Goal: Information Seeking & Learning: Learn about a topic

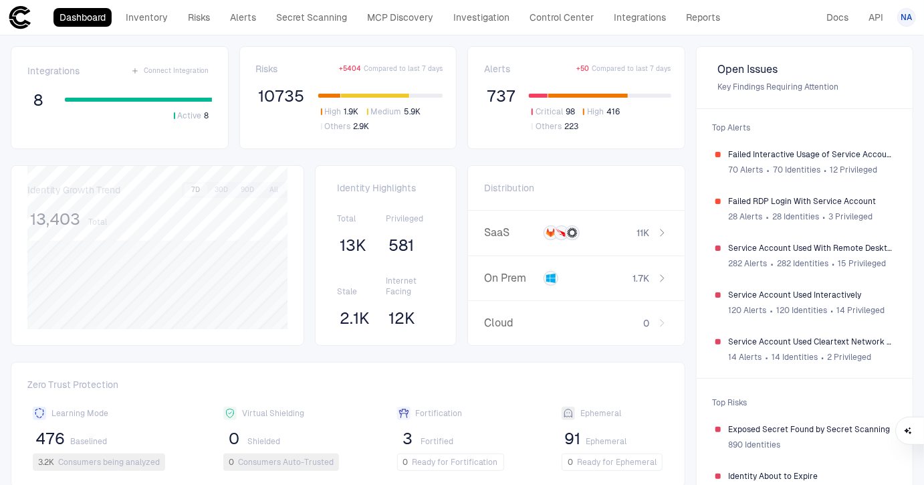
click at [322, 27] on div "Dashboard Inventory Risks Alerts Secret Scanning MCP Discovery Investigation Co…" at bounding box center [367, 17] width 718 height 24
click at [318, 21] on link "Secret Scanning" at bounding box center [311, 17] width 83 height 19
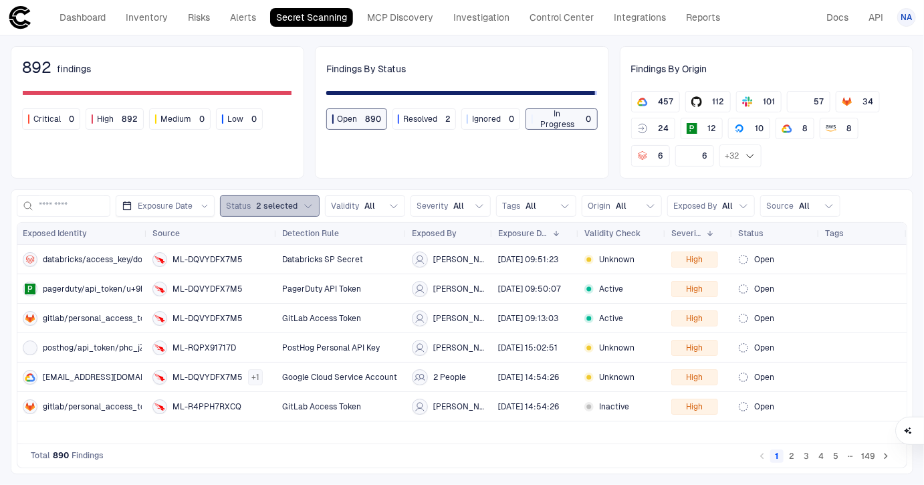
click at [273, 204] on span "2 selected" at bounding box center [276, 206] width 41 height 11
click at [351, 204] on span "Validity" at bounding box center [345, 206] width 28 height 11
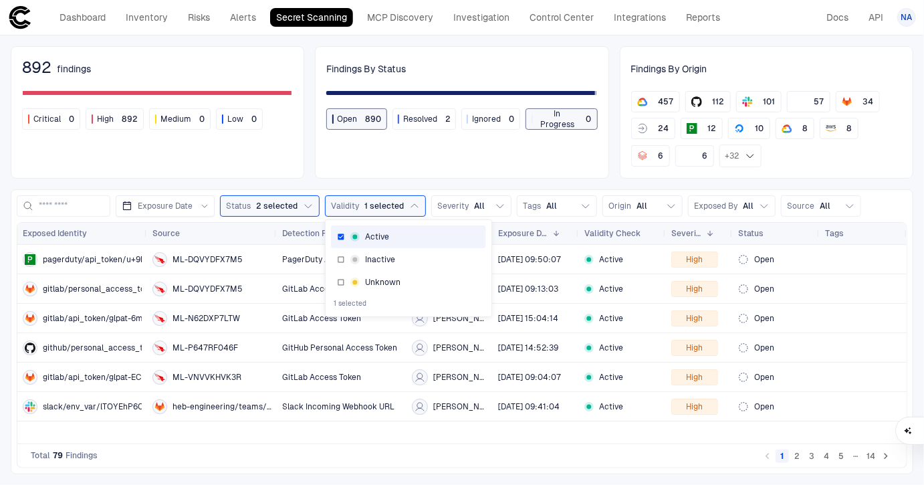
click at [429, 184] on div "892 findings Critical 0 High 892 Medium 0 Low 0 Findings By Status Open 890 Res…" at bounding box center [462, 259] width 924 height 449
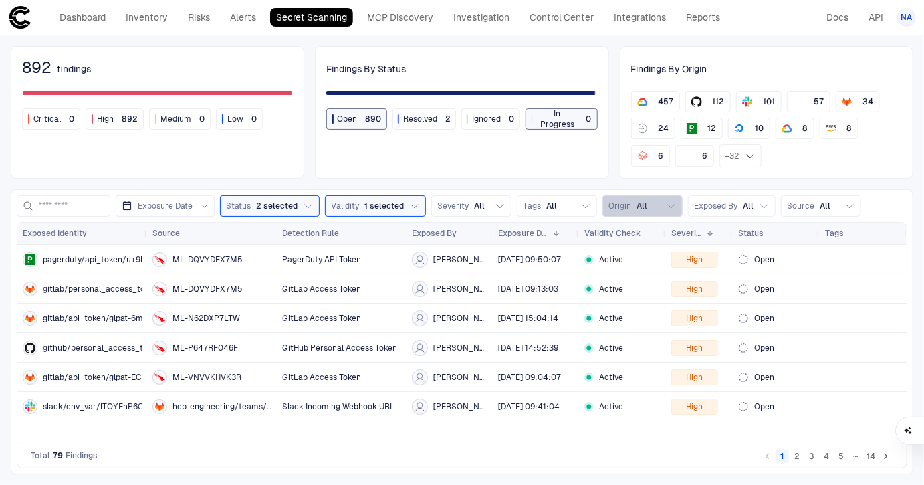
click at [637, 201] on span "All" at bounding box center [642, 206] width 11 height 11
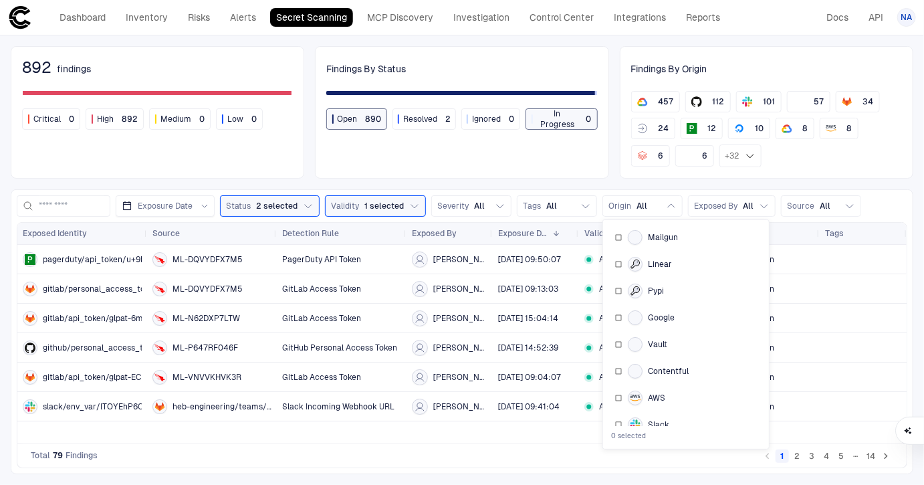
scroll to position [111, 0]
click at [649, 363] on span "Contentful" at bounding box center [668, 368] width 41 height 11
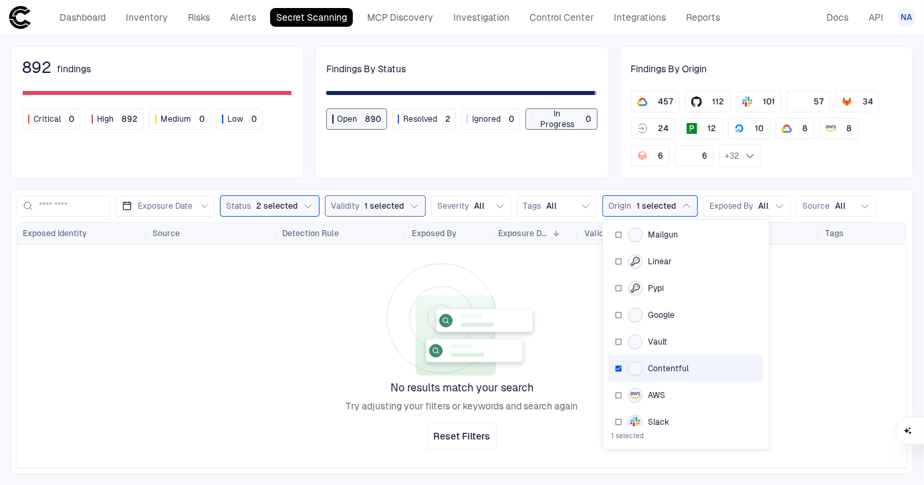
click at [364, 203] on span "1 selected" at bounding box center [383, 206] width 39 height 11
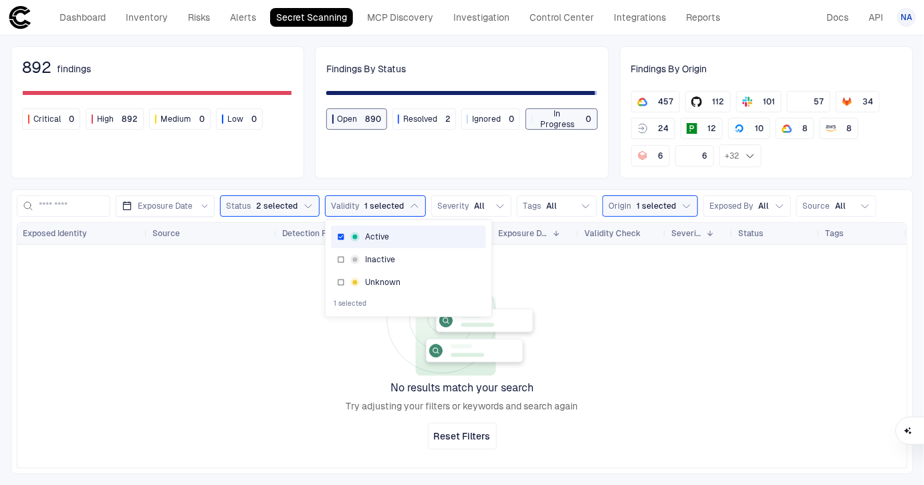
click at [360, 235] on div "Active" at bounding box center [369, 236] width 39 height 11
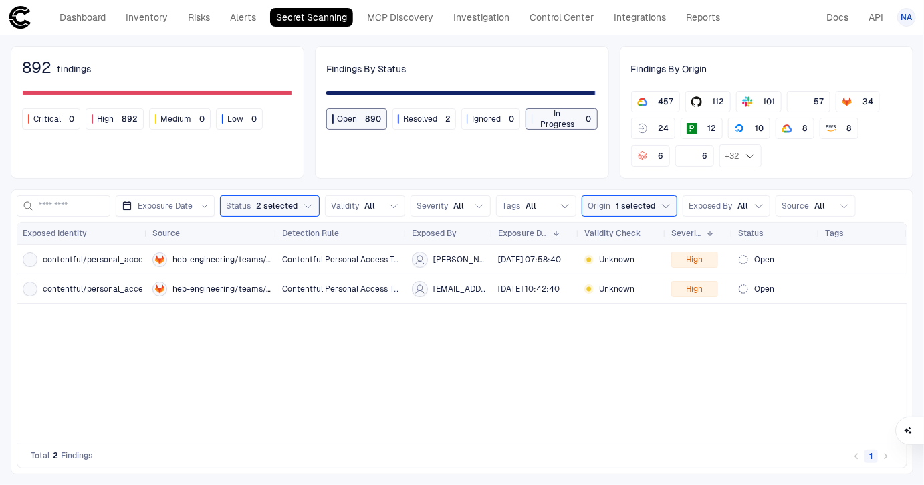
click at [410, 184] on div "892 findings Critical 0 High 892 Medium 0 Low 0 Findings By Status Open 890 Res…" at bounding box center [462, 259] width 924 height 449
click at [336, 264] on div "Contentful Personal Access Token" at bounding box center [341, 258] width 119 height 27
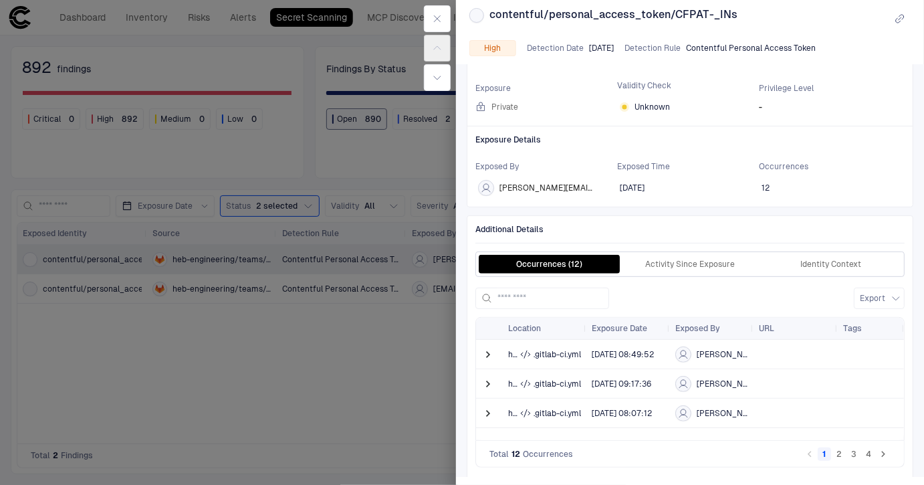
scroll to position [131, 0]
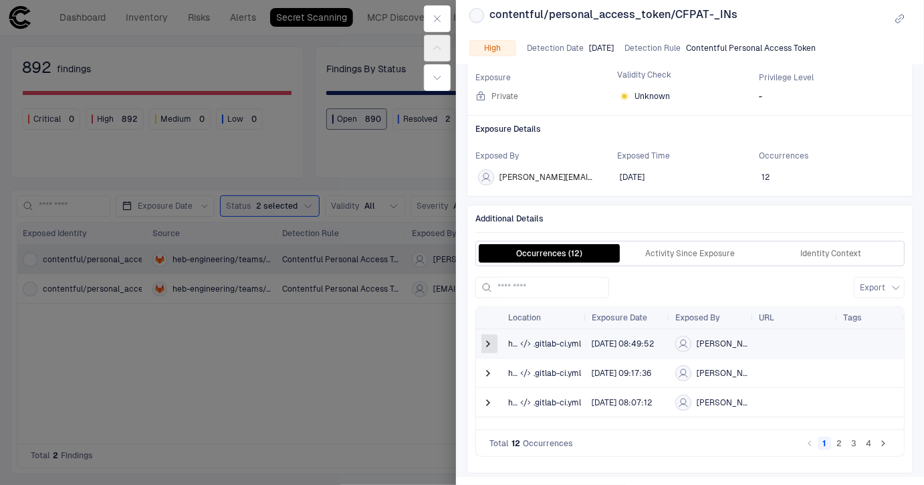
click at [490, 339] on span at bounding box center [488, 343] width 13 height 13
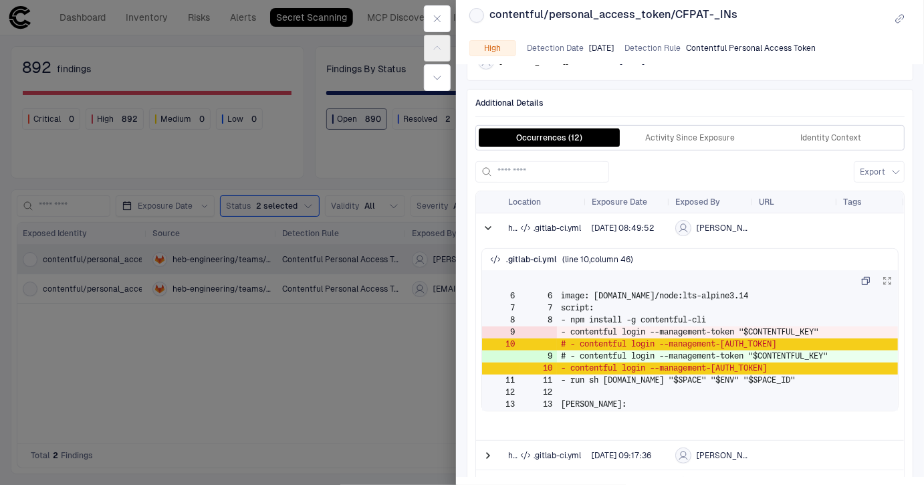
scroll to position [249, 0]
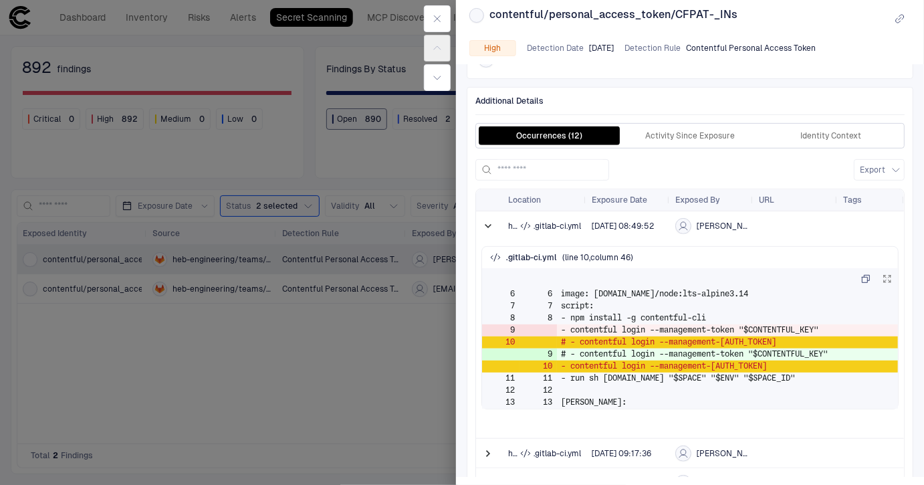
click at [431, 350] on div at bounding box center [462, 242] width 924 height 485
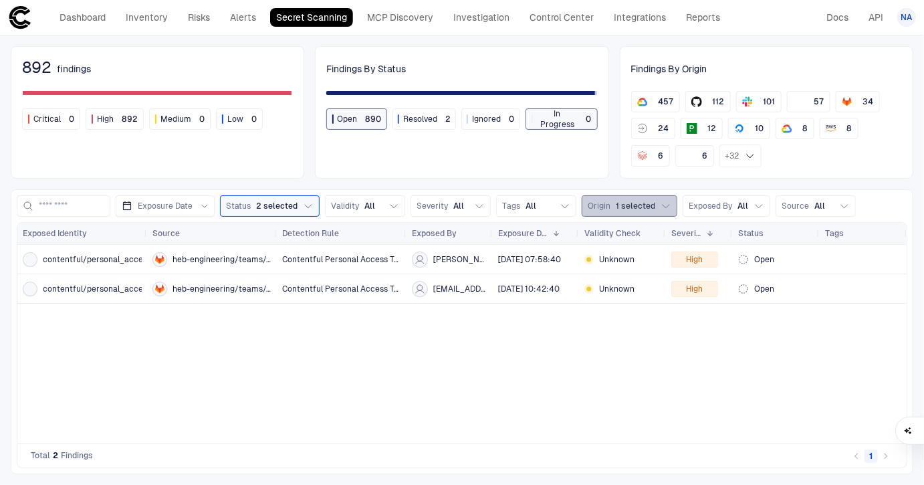
click at [633, 202] on span "1 selected" at bounding box center [635, 206] width 39 height 11
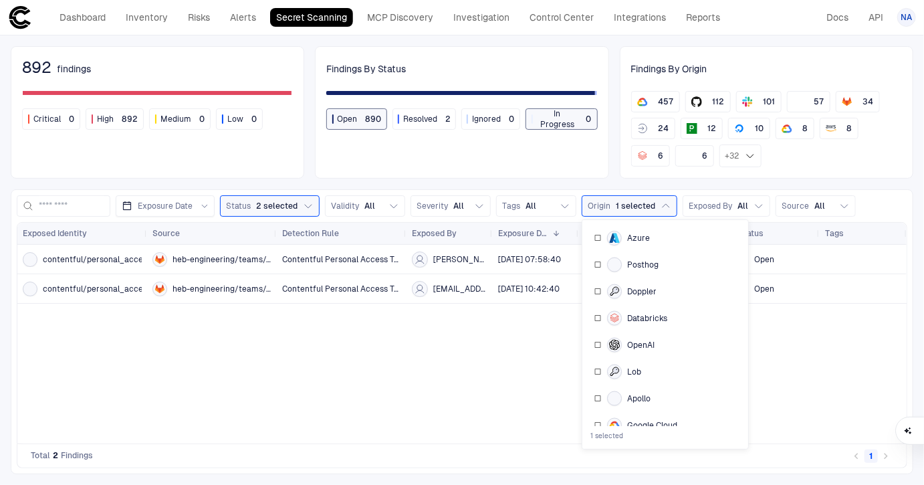
scroll to position [952, 0]
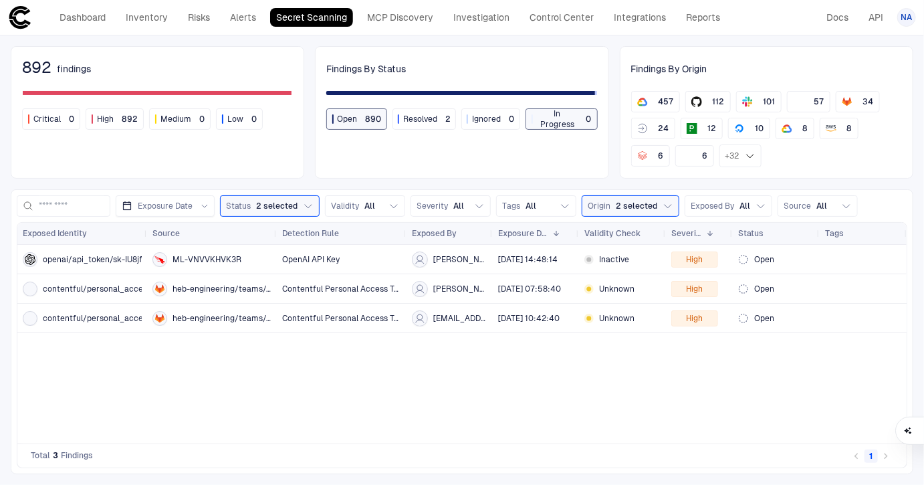
click at [535, 362] on div "openai/api_token/sk-IU8jfXb ML-VNVVKHVK3R OpenAI API Key [PERSON_NAME] [DATE] 1…" at bounding box center [462, 344] width 890 height 199
click at [364, 201] on span "All" at bounding box center [369, 206] width 11 height 11
click at [387, 422] on div "openai/api_token/sk-IU8jfXb ML-VNVVKHVK3R OpenAI API Key [PERSON_NAME] [DATE] 1…" at bounding box center [462, 344] width 890 height 199
click at [617, 213] on button "Origin 2 selected" at bounding box center [631, 205] width 98 height 21
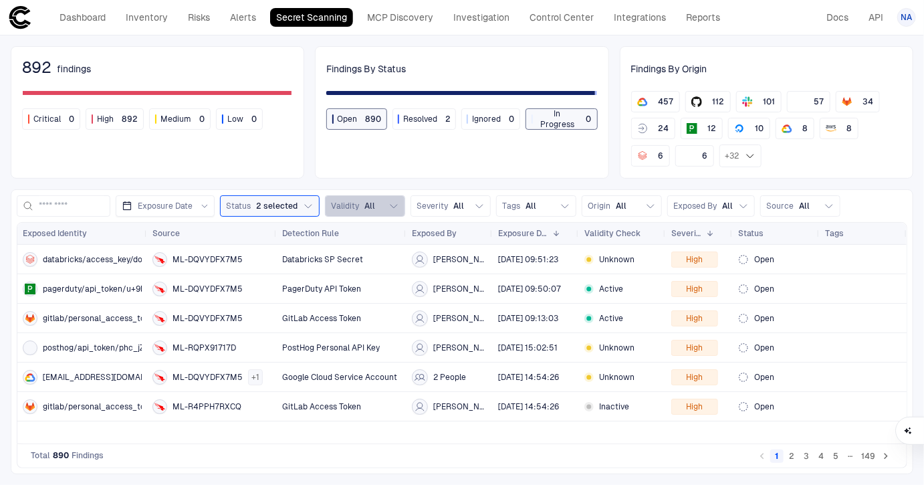
click at [352, 205] on span "Validity" at bounding box center [345, 206] width 28 height 11
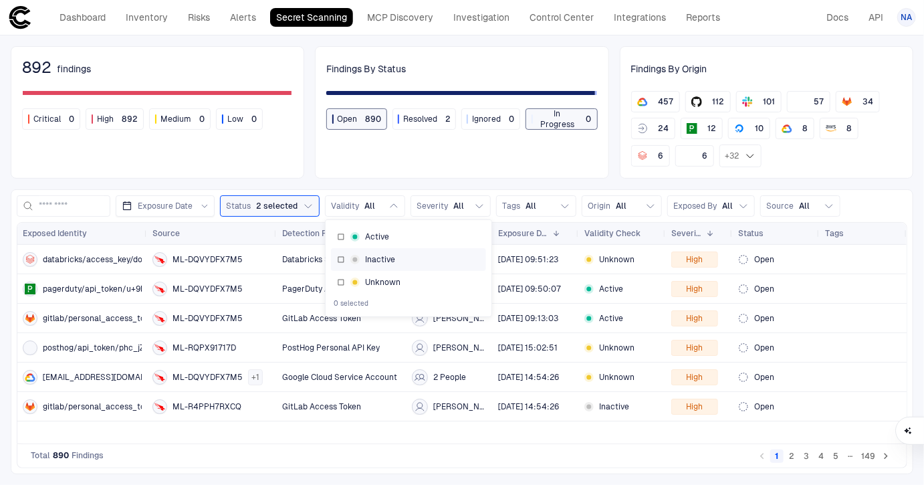
click at [347, 259] on div "Inactive" at bounding box center [408, 259] width 143 height 11
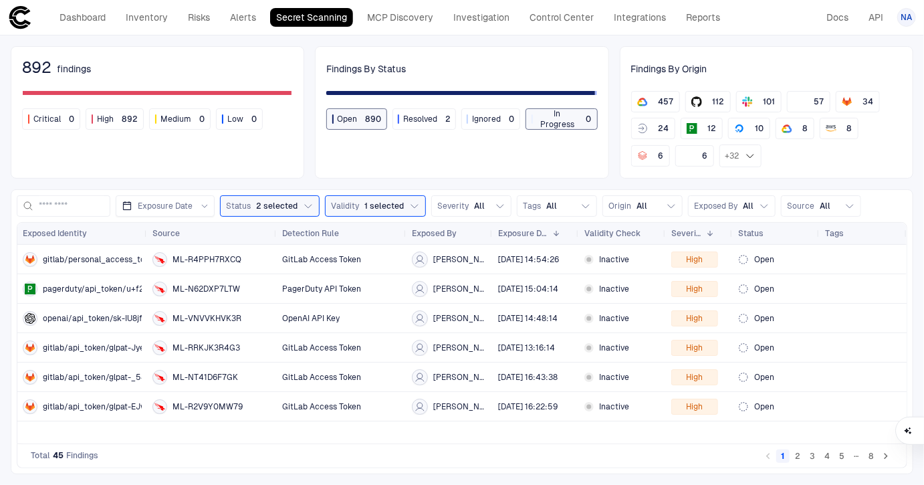
click at [348, 467] on div "Total 45 Findings 1 2 3 4 5 … 8" at bounding box center [462, 456] width 891 height 24
click at [637, 205] on span "All" at bounding box center [642, 206] width 11 height 11
click at [575, 441] on div "gitlab/personal_access_token/glpat-ubJg ML-R4PPH7RXCQ GitLab Access Token [PERS…" at bounding box center [462, 344] width 890 height 199
click at [797, 457] on button "2" at bounding box center [797, 455] width 13 height 13
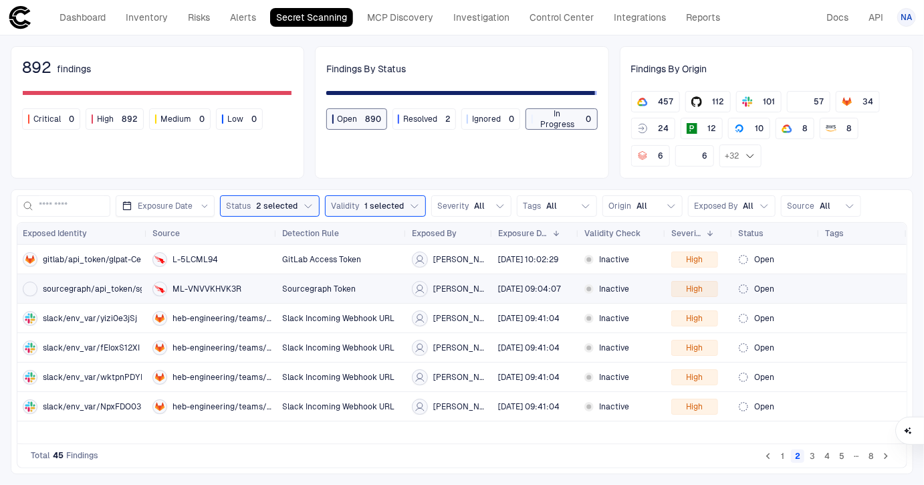
click at [304, 286] on span "Sourcegraph Token" at bounding box center [319, 289] width 74 height 11
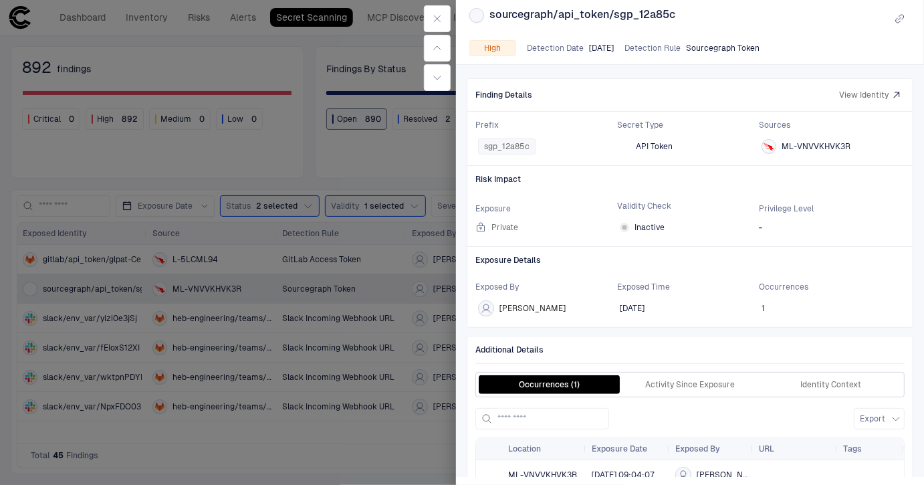
click at [369, 401] on div at bounding box center [462, 242] width 924 height 485
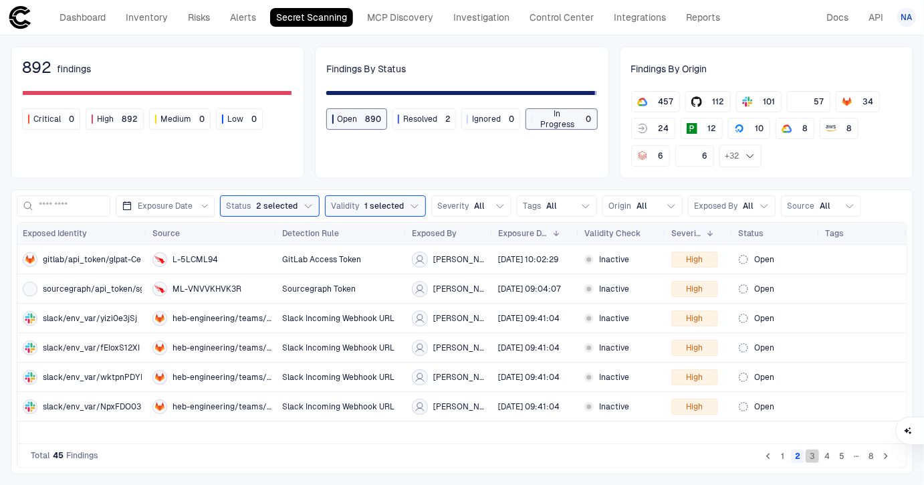
click at [814, 459] on button "3" at bounding box center [812, 455] width 13 height 13
click at [886, 458] on icon "Go to next page" at bounding box center [886, 456] width 12 height 12
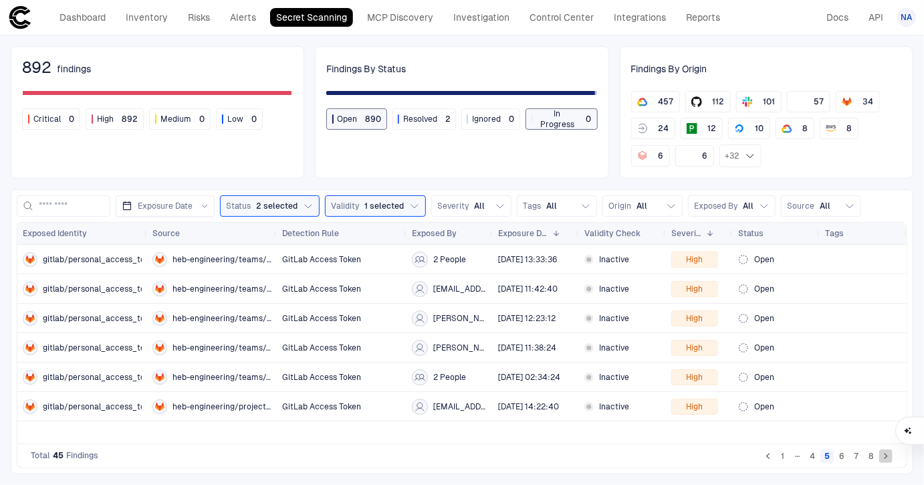
click at [886, 458] on icon "Go to next page" at bounding box center [886, 456] width 12 height 12
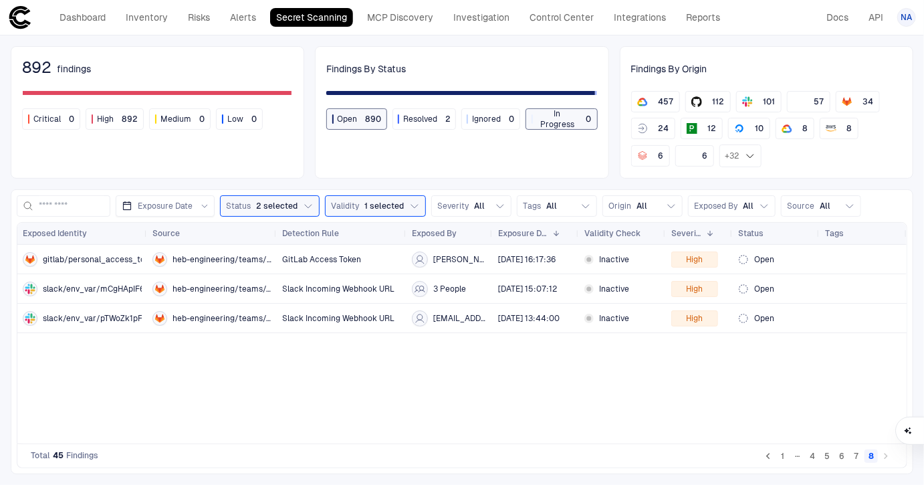
click at [292, 27] on div "Dashboard Inventory Risks Alerts Secret Scanning MCP Discovery Investigation Co…" at bounding box center [367, 17] width 718 height 24
click at [295, 204] on span "2 selected" at bounding box center [276, 206] width 41 height 11
click at [387, 212] on button "Validity 1 selected" at bounding box center [375, 205] width 101 height 21
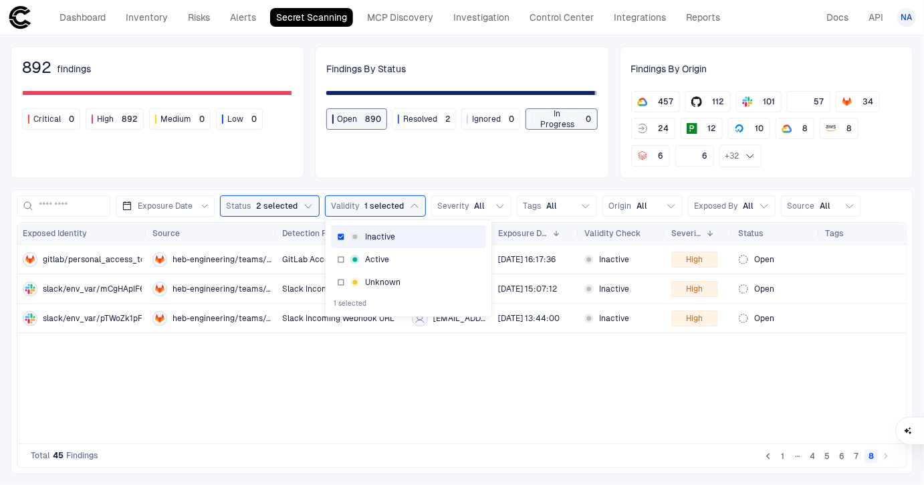
click at [373, 235] on span "Inactive" at bounding box center [380, 236] width 30 height 11
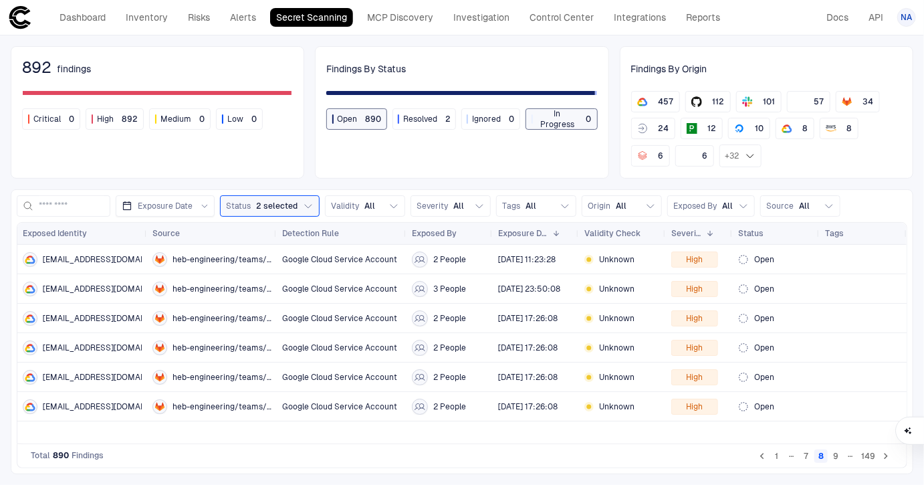
click at [394, 186] on div "892 findings Critical 0 High 892 Medium 0 Low 0 Findings By Status Open 890 Res…" at bounding box center [462, 259] width 924 height 449
click at [107, 255] on span "[EMAIL_ADDRESS][DOMAIN_NAME]" at bounding box center [111, 259] width 136 height 11
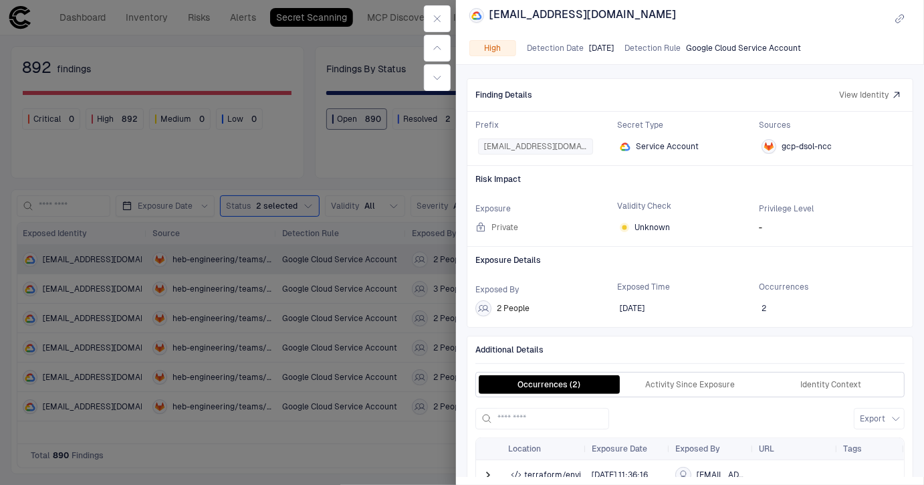
click at [383, 393] on div at bounding box center [462, 242] width 924 height 485
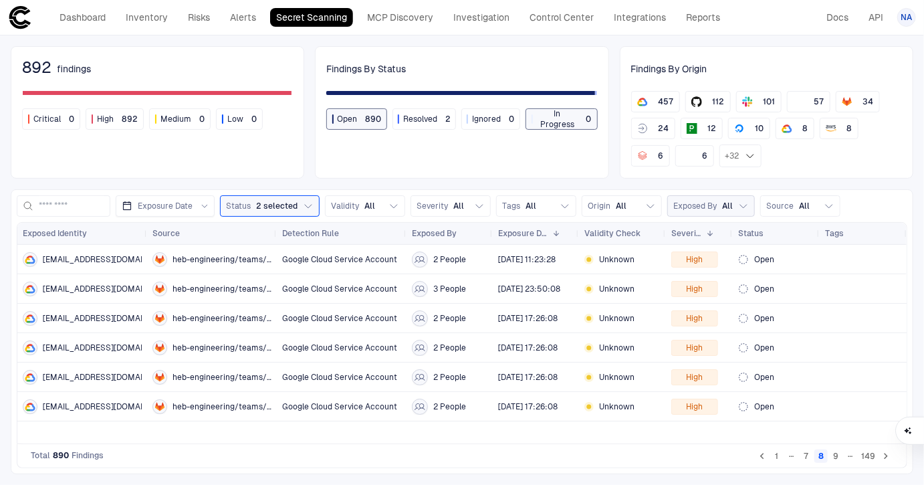
click at [714, 205] on span "Exposed By" at bounding box center [694, 206] width 43 height 11
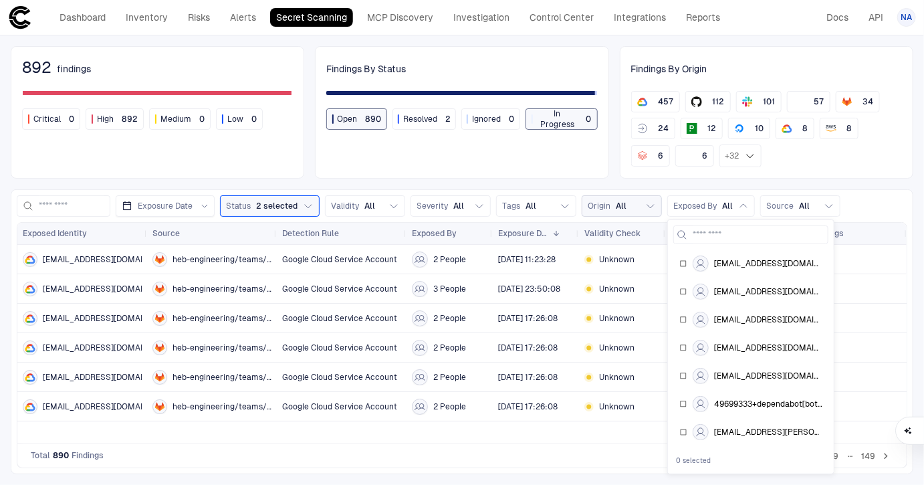
click at [629, 206] on button "Origin All" at bounding box center [622, 205] width 80 height 21
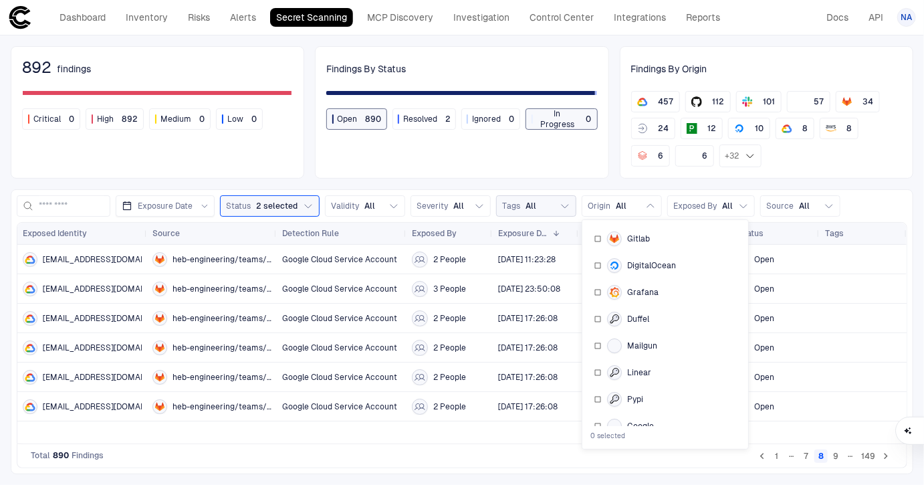
click at [540, 209] on button "Tags All" at bounding box center [536, 205] width 80 height 21
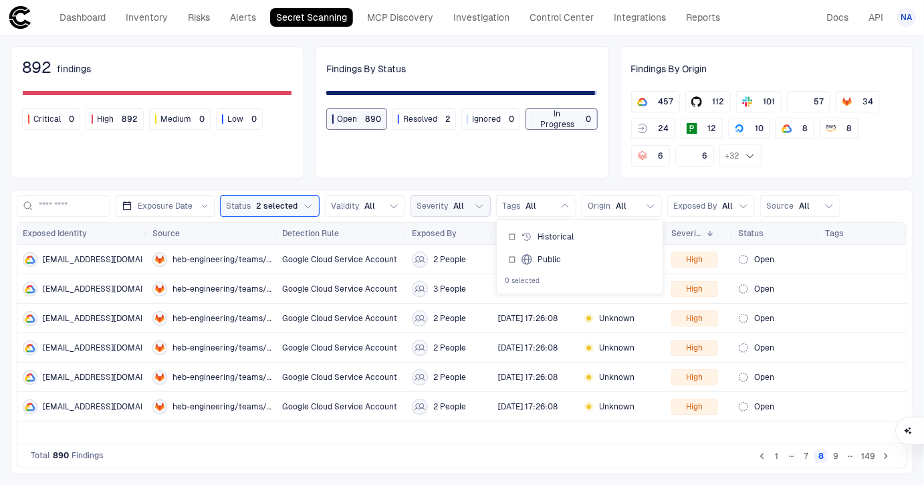
click at [438, 203] on span "Severity" at bounding box center [432, 206] width 31 height 11
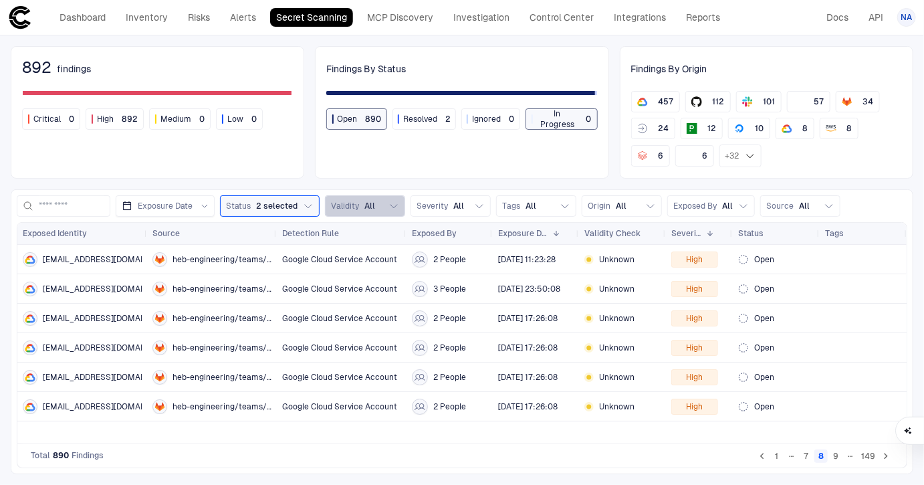
click at [365, 201] on span "All" at bounding box center [369, 206] width 11 height 11
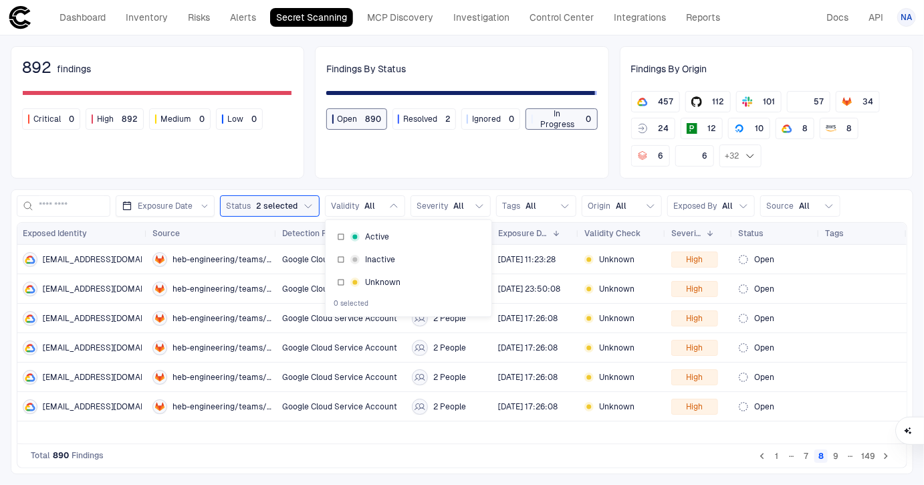
click at [296, 230] on span "Detection Rule" at bounding box center [310, 233] width 57 height 11
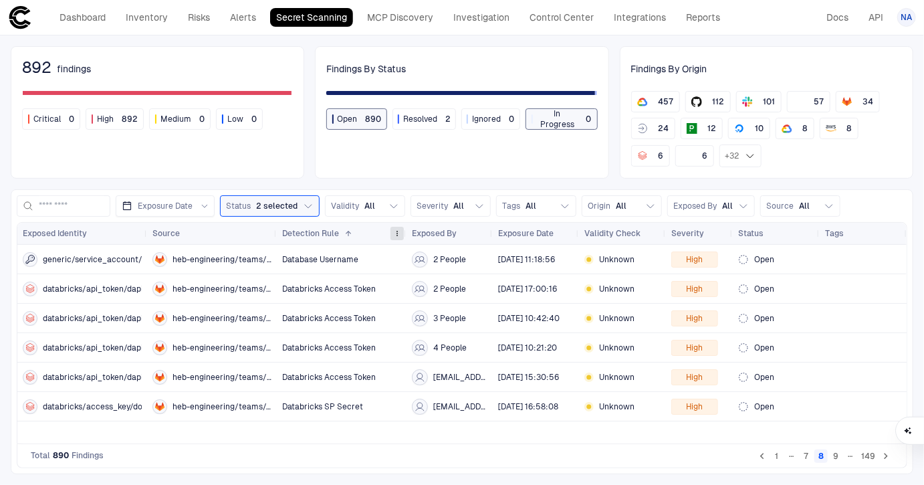
click at [399, 233] on span at bounding box center [397, 233] width 8 height 8
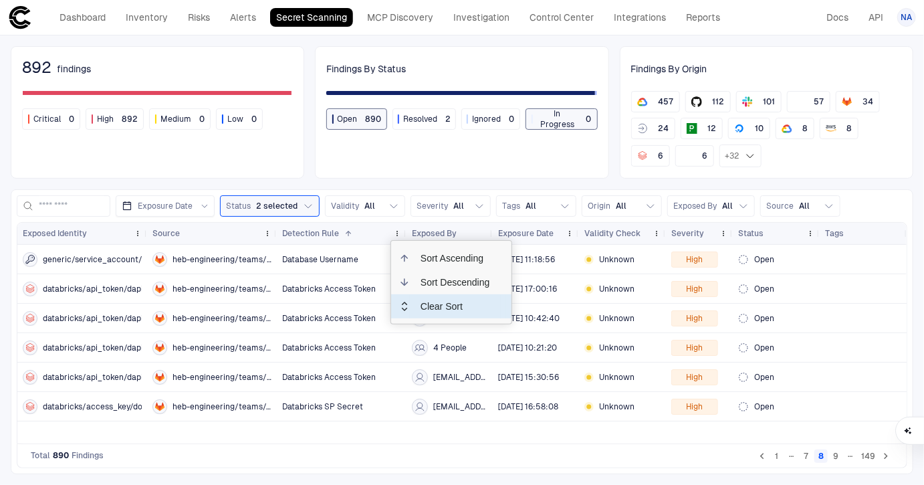
click at [419, 304] on span "Clear Sort" at bounding box center [455, 306] width 91 height 24
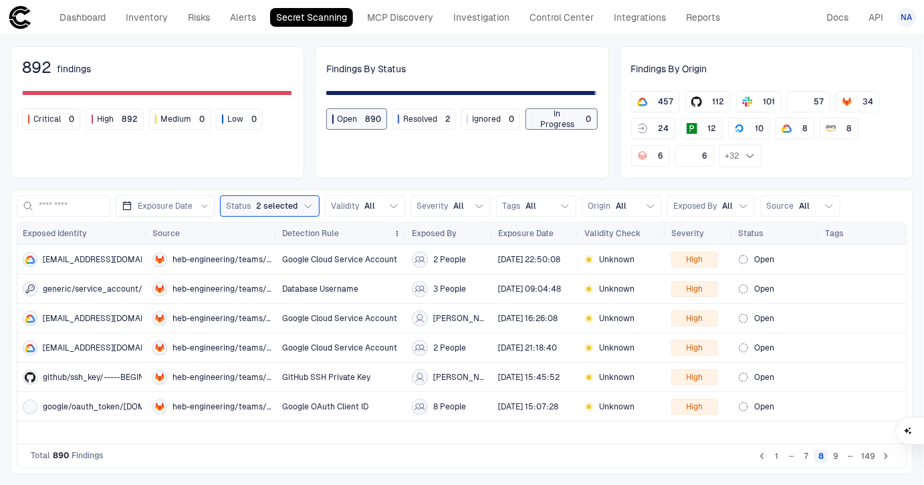
click at [317, 233] on span "Detection Rule" at bounding box center [310, 233] width 57 height 11
click at [320, 228] on span "Detection Rule" at bounding box center [310, 233] width 57 height 11
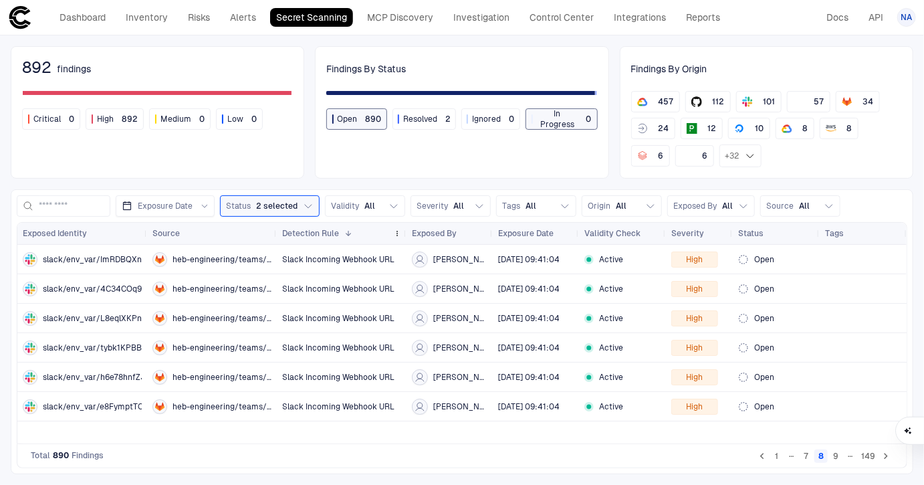
click at [320, 233] on span "Detection Rule" at bounding box center [310, 233] width 57 height 11
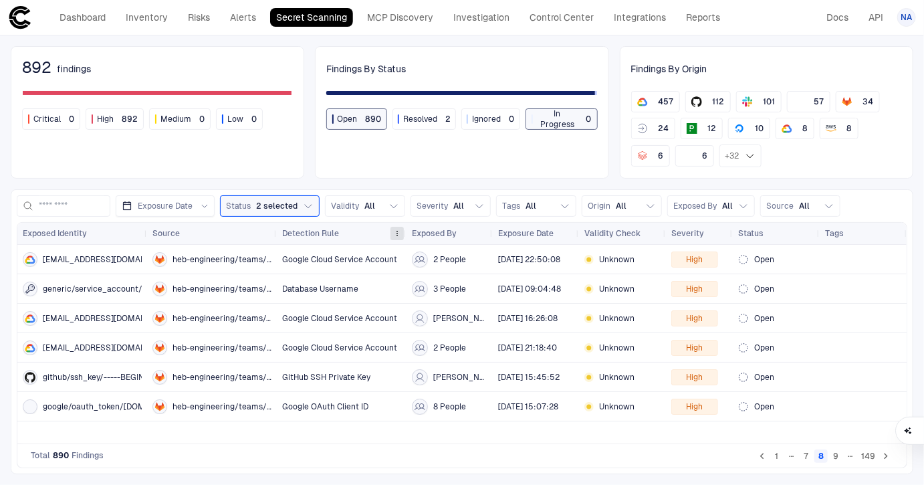
click at [396, 233] on span at bounding box center [397, 233] width 8 height 8
click at [425, 434] on div "[EMAIL_ADDRESS][DOMAIN_NAME] heb-engineering/teams/platform-engineering/cloud-c…" at bounding box center [462, 344] width 890 height 199
click at [433, 123] on span "Resolved" at bounding box center [420, 119] width 34 height 11
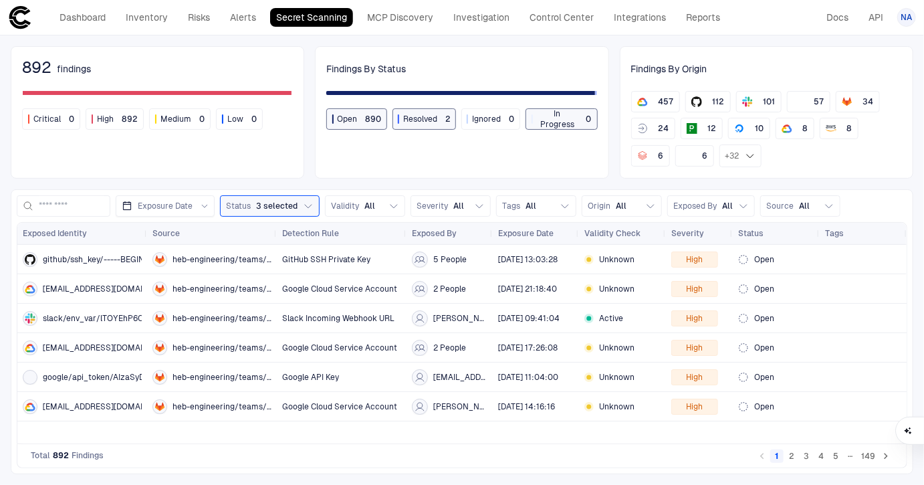
click at [363, 115] on div "Open 890" at bounding box center [356, 119] width 49 height 11
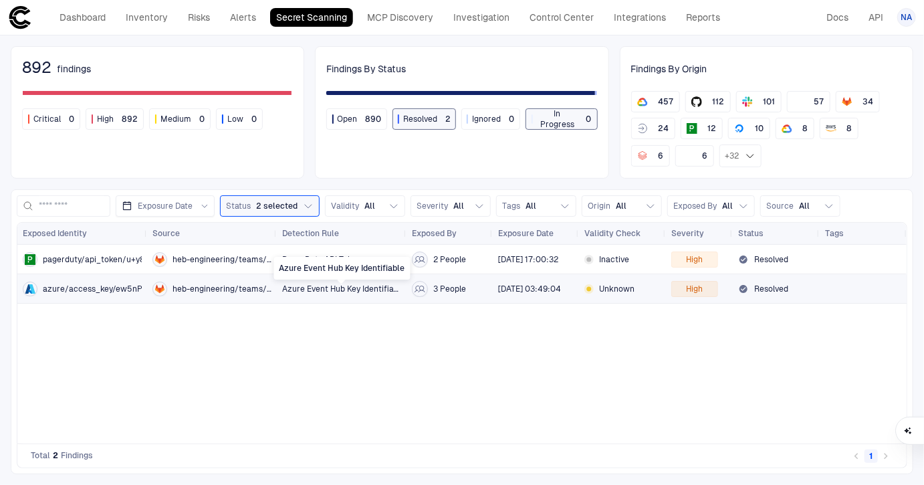
click at [367, 291] on span "Azure Event Hub Key Identifiable" at bounding box center [341, 289] width 119 height 11
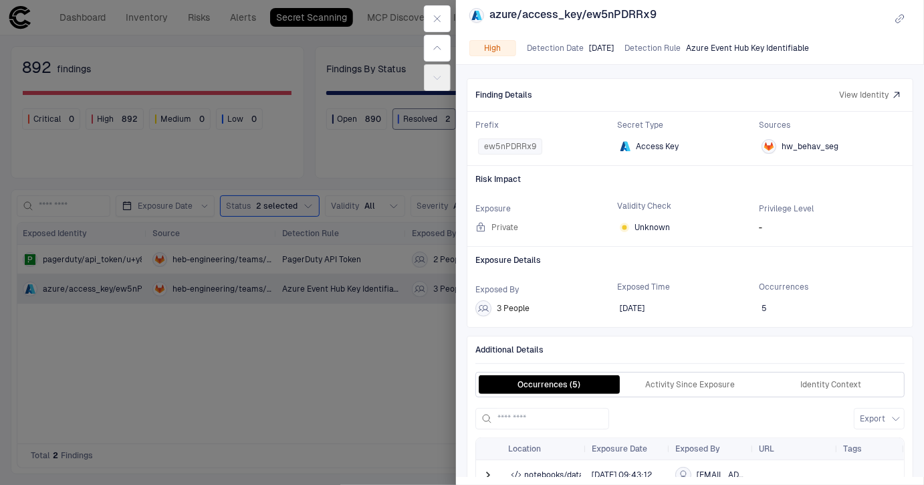
click at [395, 384] on div at bounding box center [462, 242] width 924 height 485
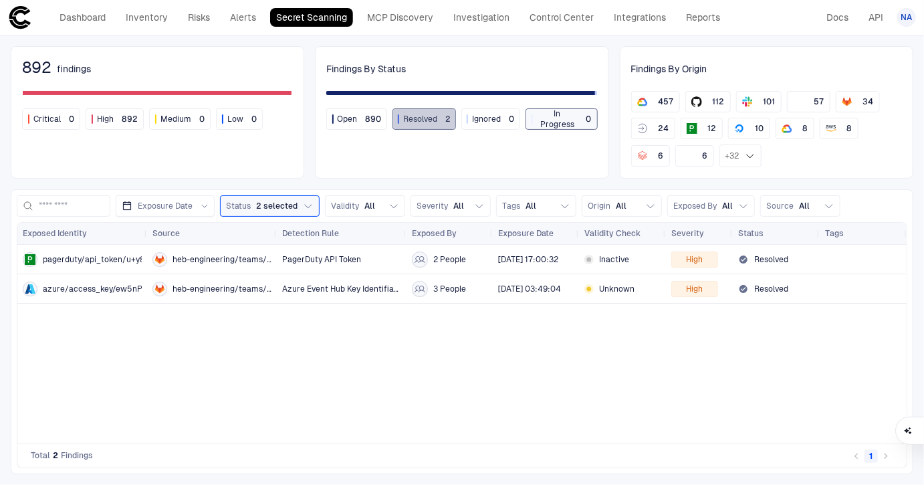
click at [416, 122] on span "Resolved" at bounding box center [420, 119] width 34 height 11
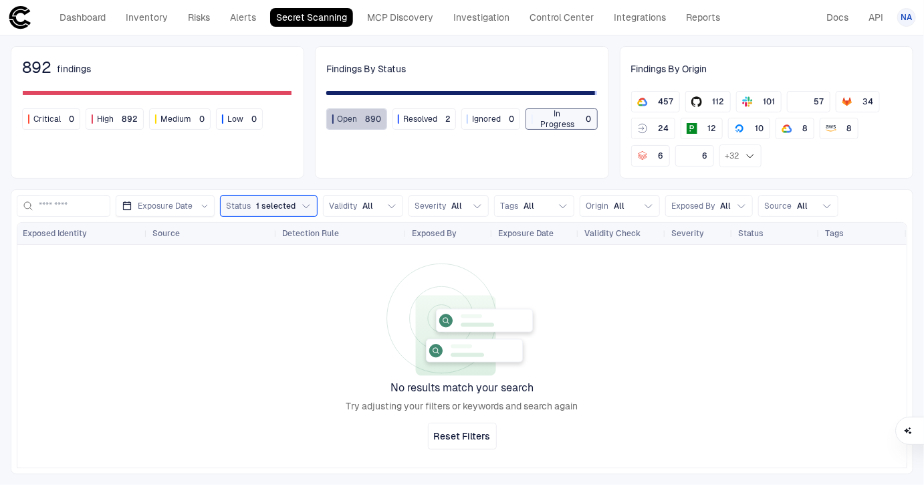
click at [373, 120] on span "890" at bounding box center [374, 119] width 16 height 11
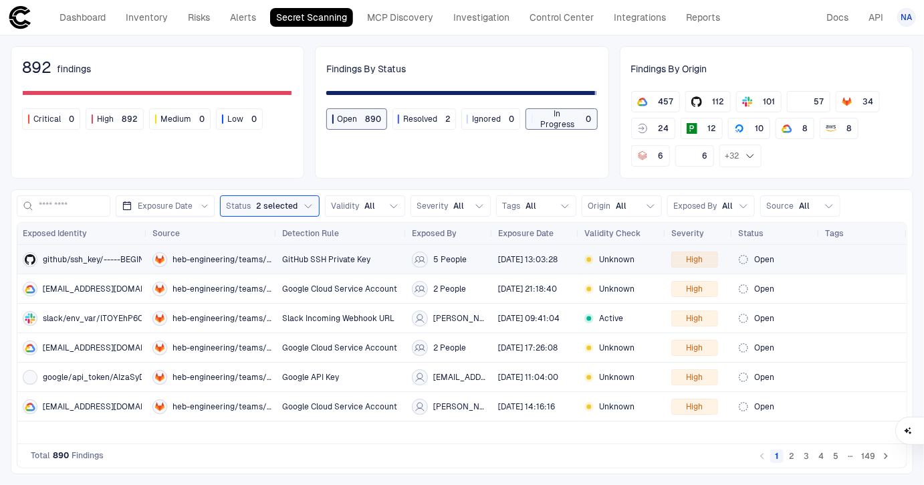
click at [322, 263] on span "GitHub SSH Private Key" at bounding box center [326, 259] width 88 height 11
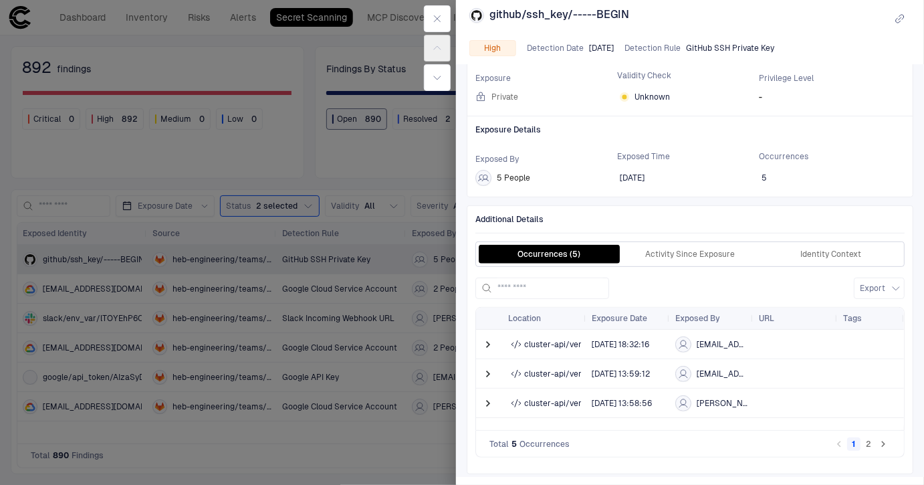
scroll to position [131, 0]
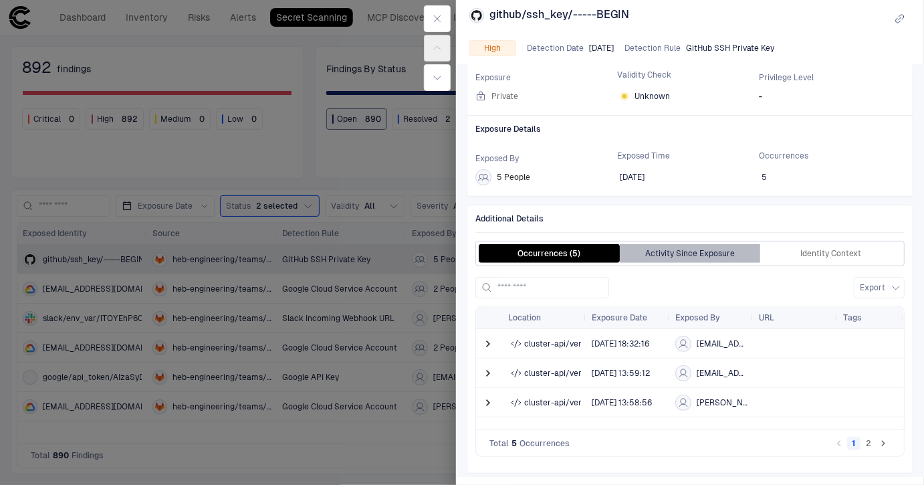
click at [675, 245] on button "Activity Since Exposure" at bounding box center [690, 253] width 141 height 19
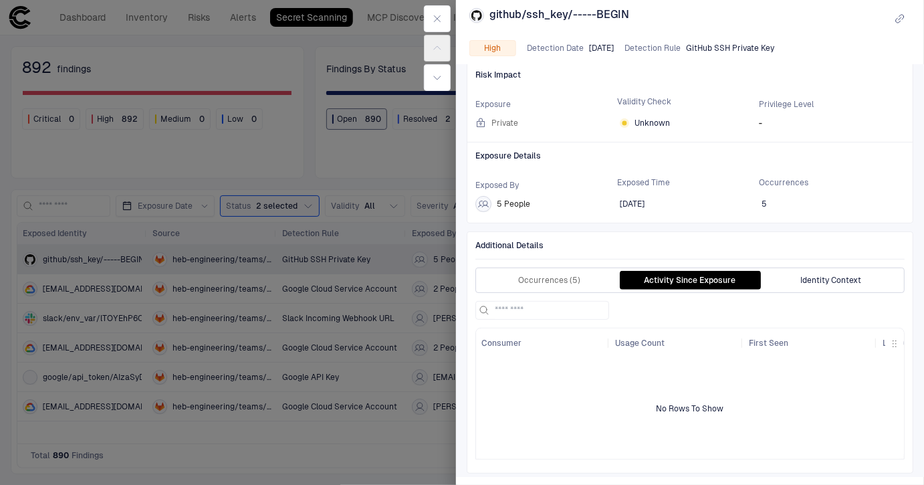
click at [797, 279] on button "Identity Context" at bounding box center [830, 280] width 141 height 19
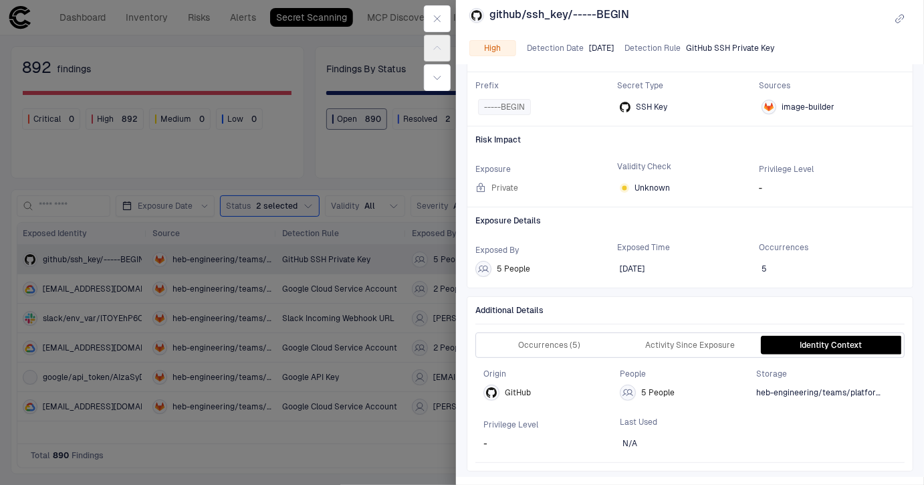
scroll to position [37, 0]
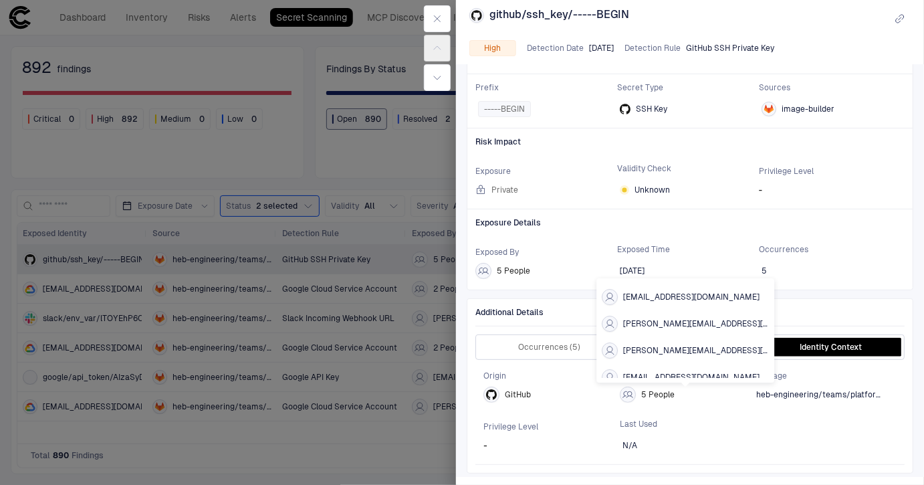
click at [627, 391] on icon at bounding box center [628, 394] width 11 height 11
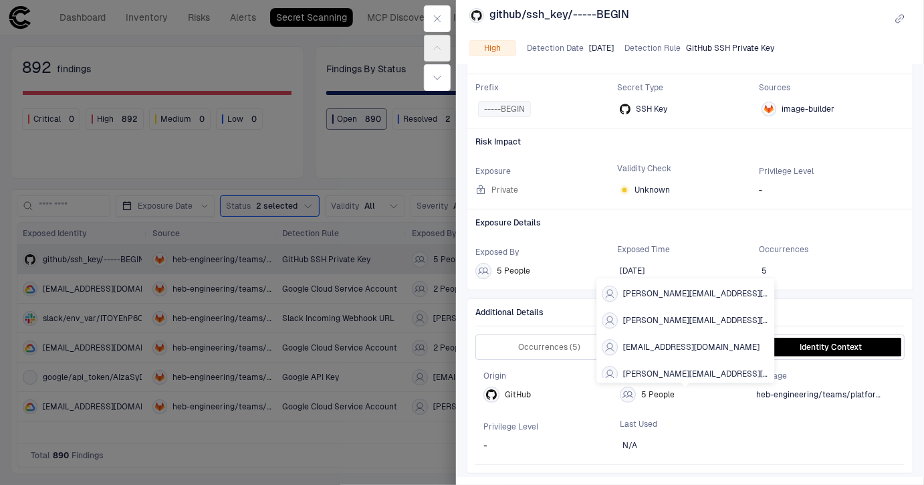
scroll to position [40, 0]
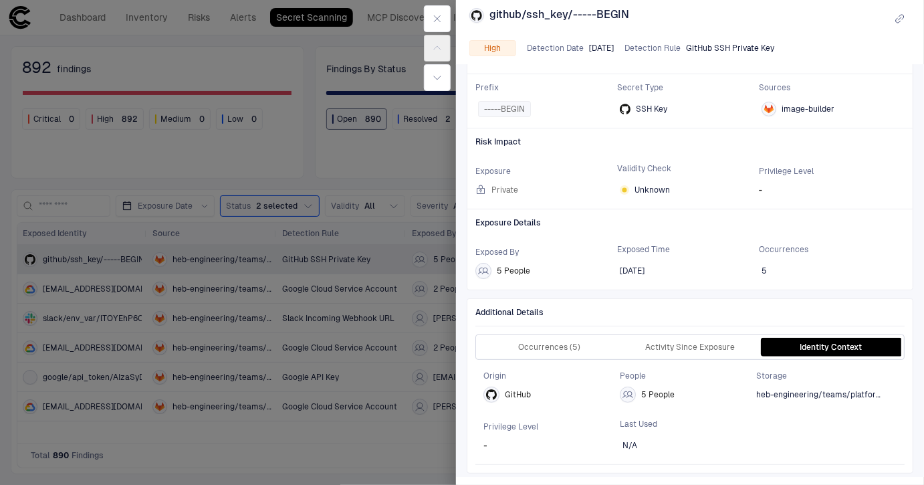
click at [538, 433] on div "Privilege Level -" at bounding box center [552, 437] width 136 height 32
click at [410, 406] on div at bounding box center [462, 242] width 924 height 485
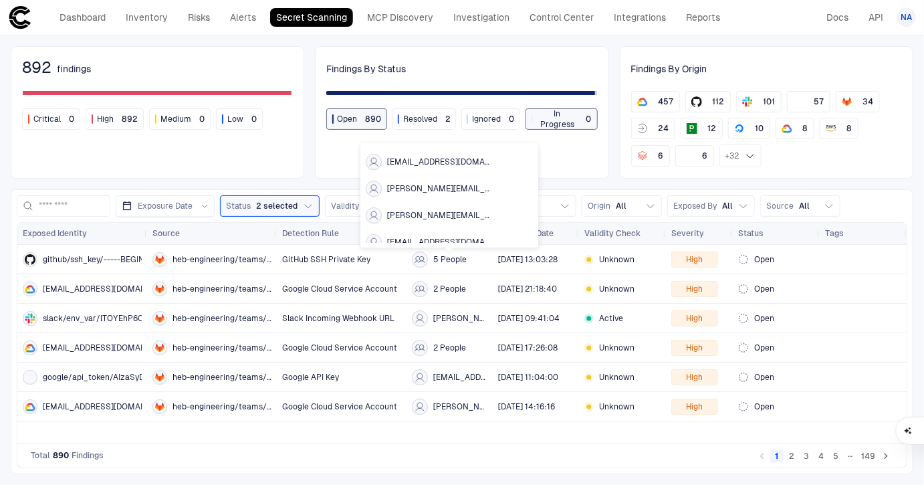
scroll to position [40, 0]
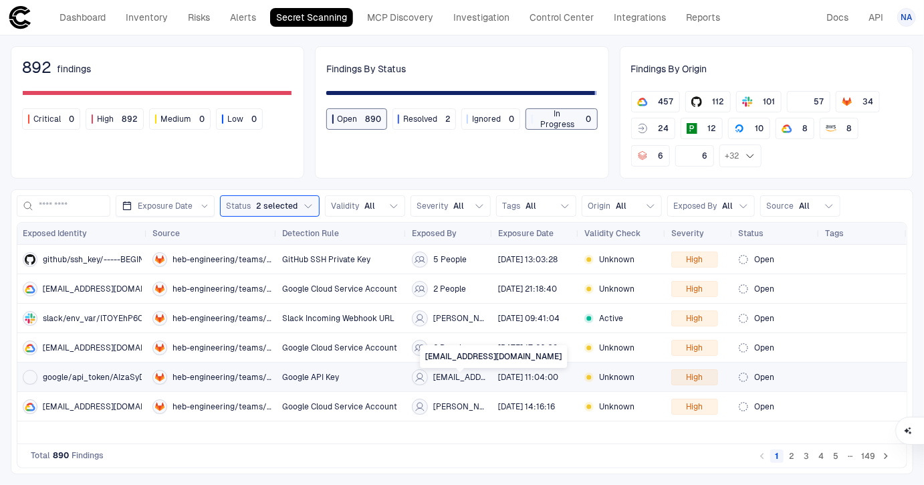
click at [444, 379] on span "[EMAIL_ADDRESS][DOMAIN_NAME]" at bounding box center [460, 377] width 54 height 11
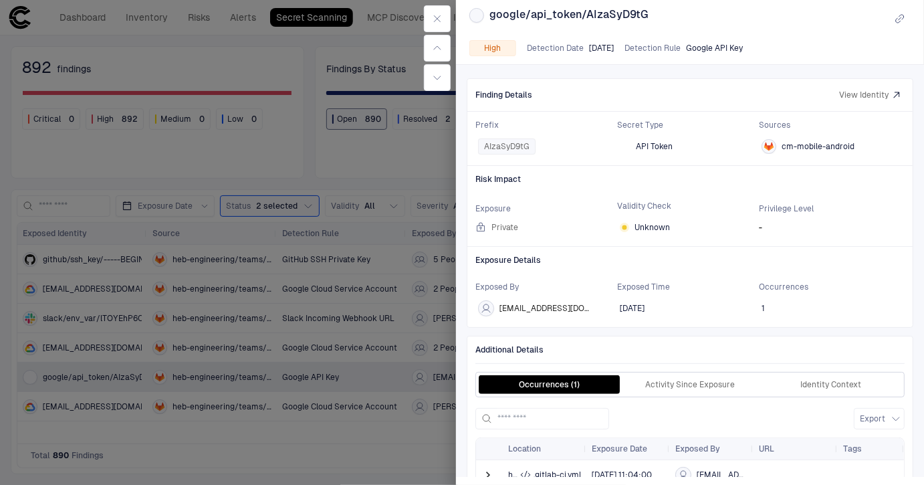
click at [408, 449] on div at bounding box center [462, 242] width 924 height 485
